Goal: Information Seeking & Learning: Learn about a topic

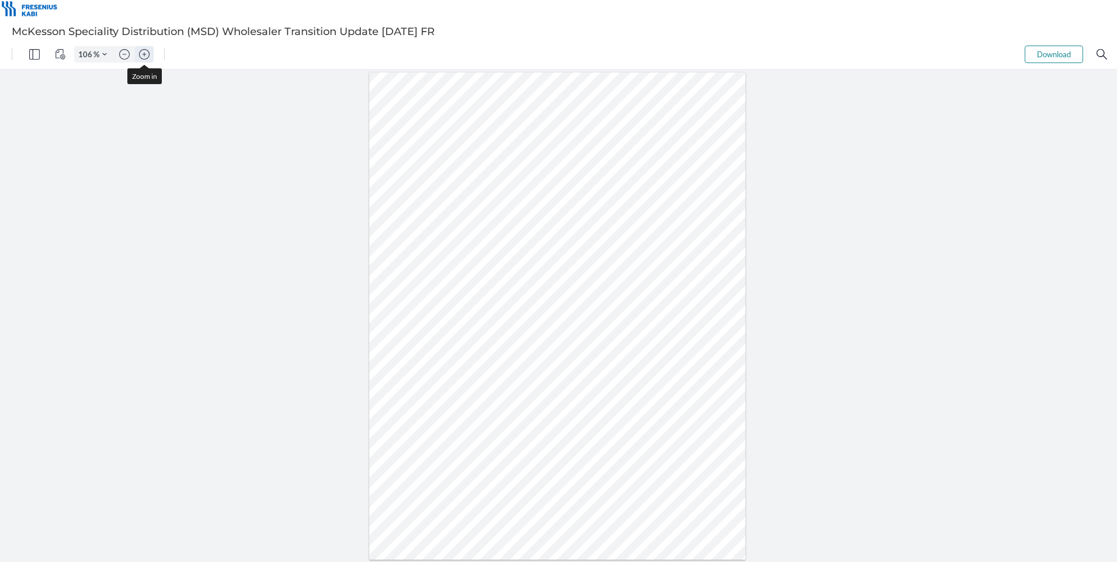
click at [145, 52] on img "Zoom in" at bounding box center [144, 54] width 11 height 11
type input "156"
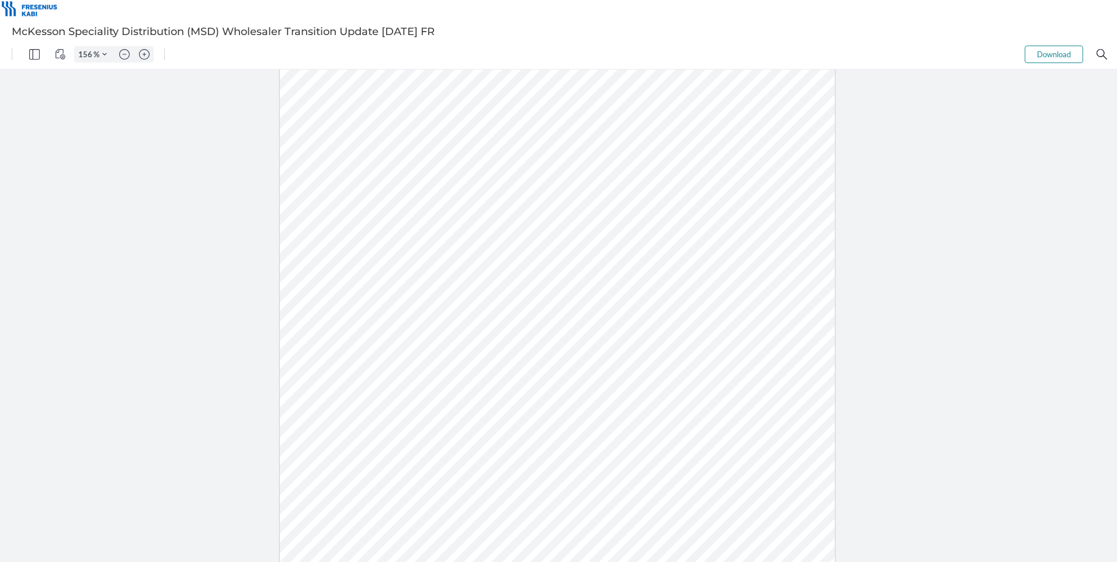
drag, startPoint x: 641, startPoint y: 210, endPoint x: 739, endPoint y: 223, distance: 98.5
click at [739, 223] on div at bounding box center [557, 323] width 555 height 719
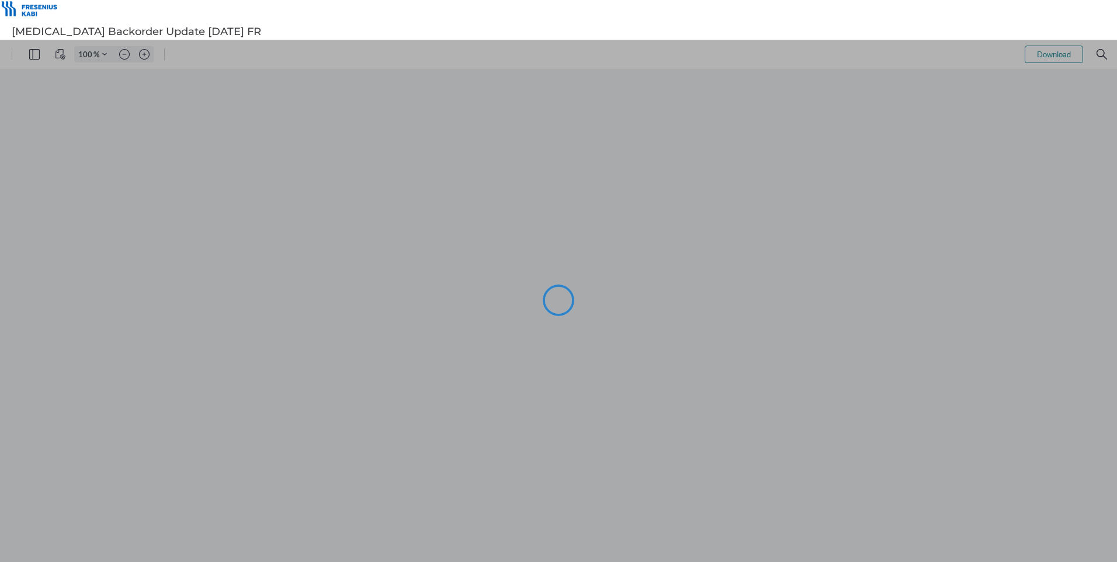
type input "106"
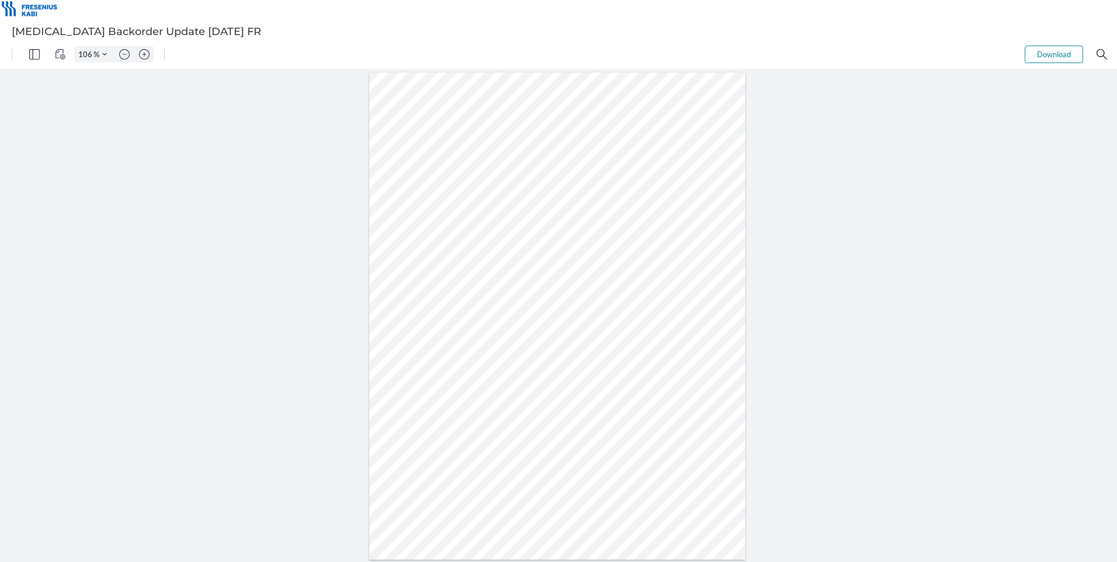
click at [705, 123] on div at bounding box center [557, 316] width 377 height 488
